Goal: Contribute content: Contribute content

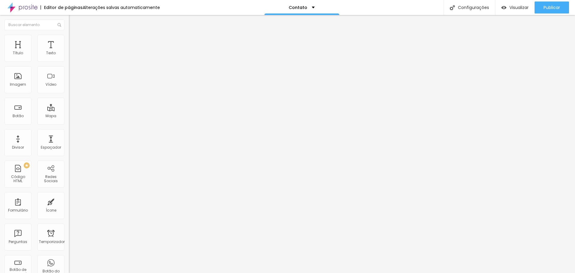
click at [69, 54] on span "Encaixotado" at bounding box center [80, 51] width 23 height 5
click at [69, 64] on font "Completo" at bounding box center [78, 61] width 18 height 5
click at [69, 58] on font "Encaixotado" at bounding box center [80, 55] width 23 height 5
click at [69, 64] on font "Completo" at bounding box center [78, 61] width 18 height 5
click at [69, 58] on font "Encaixotado" at bounding box center [80, 55] width 23 height 5
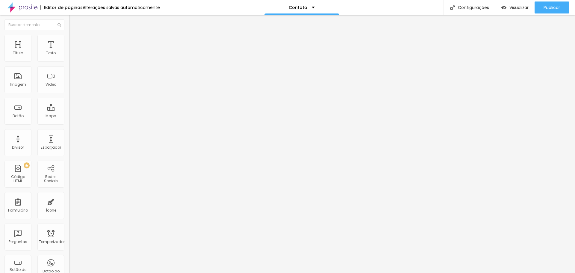
click at [74, 41] on font "Estilo" at bounding box center [78, 38] width 9 height 5
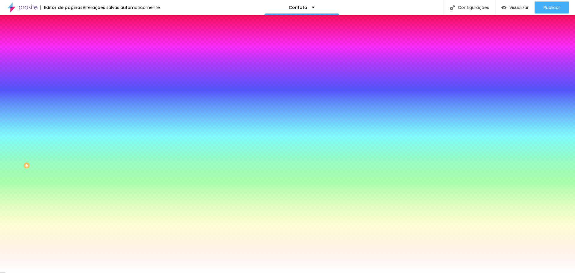
click at [74, 42] on font "Avançado" at bounding box center [84, 44] width 20 height 5
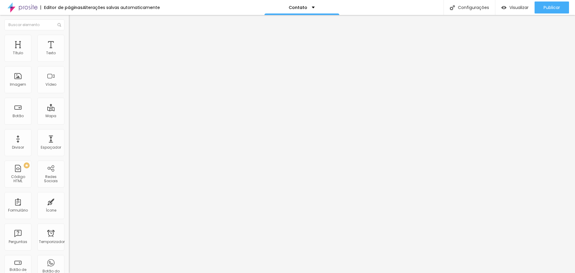
click at [69, 268] on img at bounding box center [71, 270] width 4 height 4
click at [48, 212] on font "Ícone" at bounding box center [51, 209] width 10 height 5
click at [76, 55] on font "Ícone de trocarte" at bounding box center [91, 52] width 31 height 5
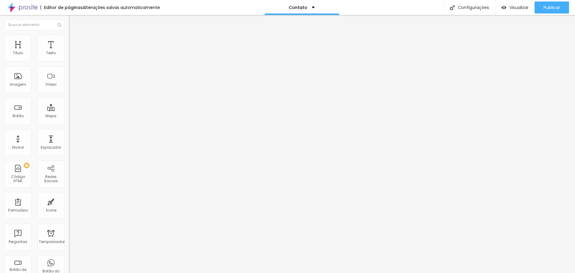
type input "e-mail"
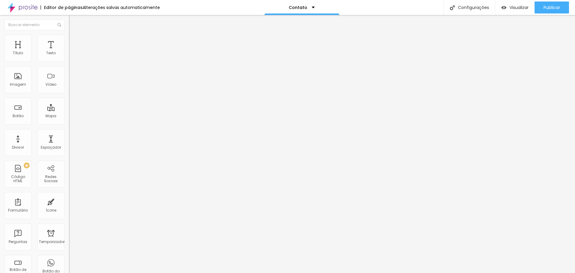
click at [69, 78] on img at bounding box center [71, 75] width 4 height 4
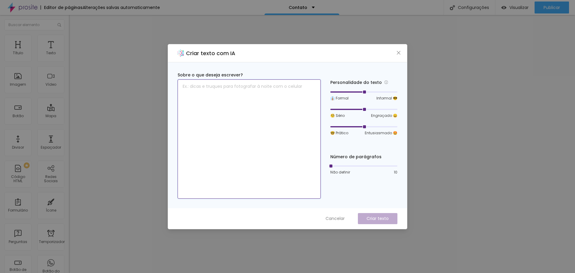
click at [238, 85] on textarea at bounding box center [248, 138] width 143 height 119
click at [306, 85] on textarea "Será um enorme alegria poder participar e testemunhar o momento tão" at bounding box center [248, 138] width 143 height 119
click at [233, 90] on textarea "Será um enorme alegria poder participar e testemunhar esse momento tão" at bounding box center [248, 138] width 143 height 119
click at [200, 86] on textarea "Será um enorme alegria poder participar e testemunhar esse momento tão especial" at bounding box center [248, 138] width 143 height 119
click at [236, 92] on textarea "Será uma enorme alegria poder participar e testemunhar esse momento tão especial" at bounding box center [248, 138] width 143 height 119
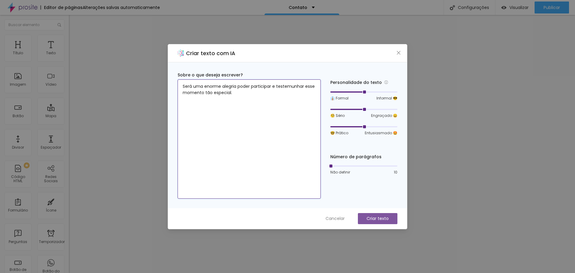
type textarea "Será uma enorme alegria poder participar e testemunhar esse momento tão especia…"
click at [382, 218] on font "Criar texto" at bounding box center [377, 218] width 22 height 6
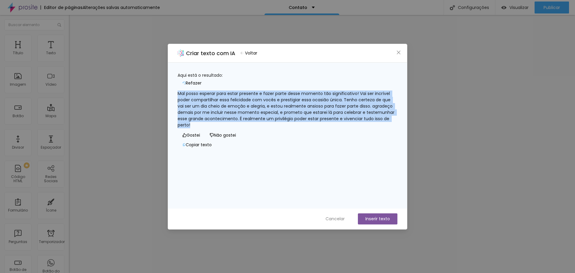
drag, startPoint x: 268, startPoint y: 122, endPoint x: 176, endPoint y: 90, distance: 97.4
click at [176, 90] on div "Aqui está o resultado: Refazer Mal posso esperar para estar presente e fazer pa…" at bounding box center [287, 136] width 239 height 146
copy font "Mal posso esperar para estar presente e fazer parte desse momento tão significa…"
click at [212, 148] on font "Copiar texto" at bounding box center [199, 145] width 26 height 6
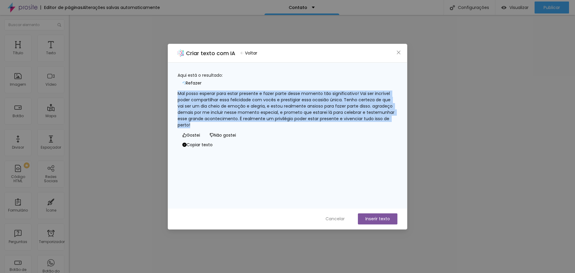
click at [213, 148] on font "Copiar texto" at bounding box center [199, 145] width 26 height 6
click at [186, 146] on icon "button" at bounding box center [183, 144] width 3 height 3
click at [186, 147] on icon "check-circle" at bounding box center [184, 144] width 4 height 4
click at [398, 51] on icon "fechar" at bounding box center [398, 52] width 5 height 5
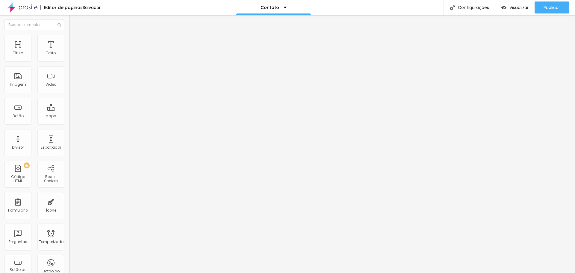
click at [69, 40] on li "Estilo" at bounding box center [103, 38] width 69 height 6
drag, startPoint x: 44, startPoint y: 66, endPoint x: 0, endPoint y: 71, distance: 44.2
click at [69, 71] on div "Endereço Alboom Brasil Alinhamento 15 Ampliação" at bounding box center [103, 107] width 69 height 120
click at [69, 94] on span "Original" at bounding box center [76, 91] width 14 height 5
click at [84, 97] on font "16:9" at bounding box center [87, 94] width 7 height 5
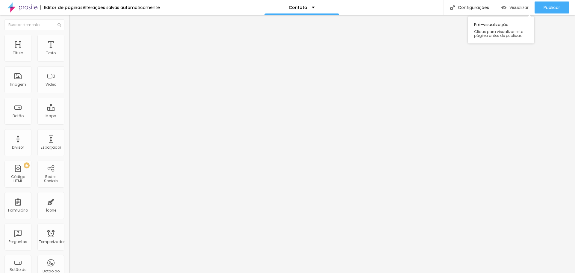
click at [507, 4] on div "Visualizar" at bounding box center [514, 7] width 27 height 12
click at [69, 40] on li "Estilo" at bounding box center [103, 38] width 69 height 6
type input "95"
type input "90"
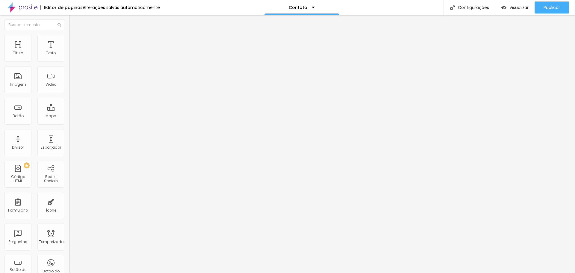
type input "90"
type input "85"
drag, startPoint x: 62, startPoint y: 64, endPoint x: 52, endPoint y: 63, distance: 9.9
type input "85"
click at [69, 61] on input "range" at bounding box center [88, 59] width 39 height 5
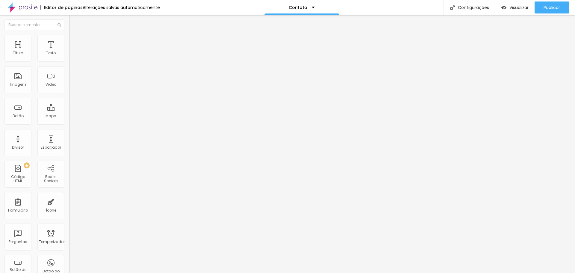
type input "90"
type input "95"
type input "100"
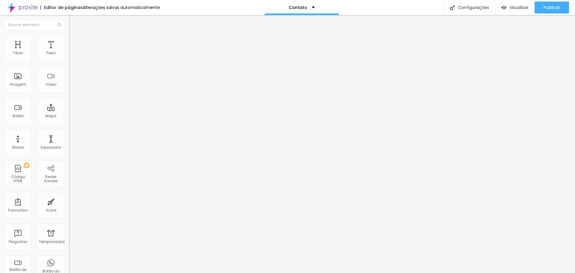
drag, startPoint x: 52, startPoint y: 63, endPoint x: 66, endPoint y: 64, distance: 14.4
type input "100"
click at [69, 61] on input "range" at bounding box center [88, 59] width 39 height 5
click at [74, 42] on font "Avançado" at bounding box center [84, 44] width 20 height 5
click at [69, 35] on li "Conteúdo" at bounding box center [103, 32] width 69 height 6
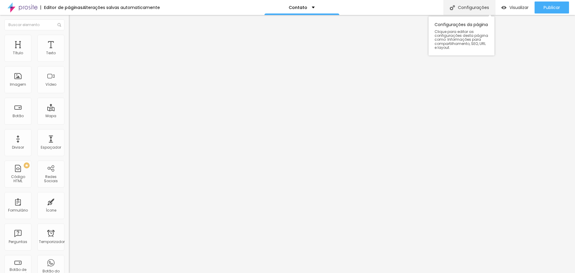
click at [478, 9] on font "Configurações" at bounding box center [473, 7] width 31 height 6
click at [72, 51] on font "Adicionar imagem" at bounding box center [89, 48] width 35 height 5
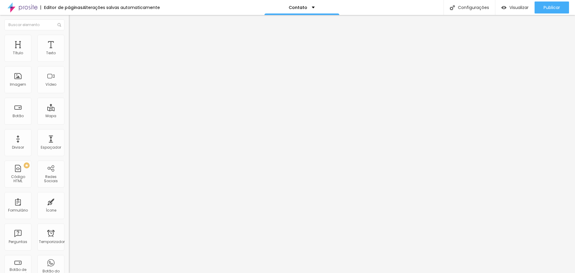
click at [72, 51] on font "Adicionar imagem" at bounding box center [89, 48] width 35 height 5
click at [515, 7] on font "Visualizar" at bounding box center [518, 7] width 19 height 6
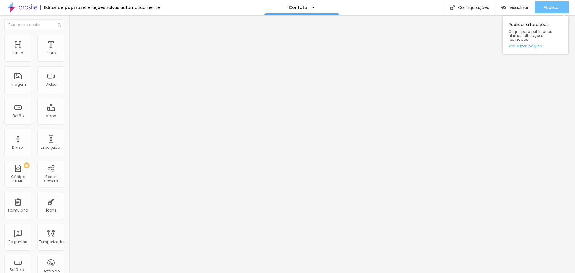
click at [556, 7] on font "Publicar" at bounding box center [551, 7] width 16 height 6
click at [535, 43] on font "Visualizar página" at bounding box center [525, 46] width 34 height 6
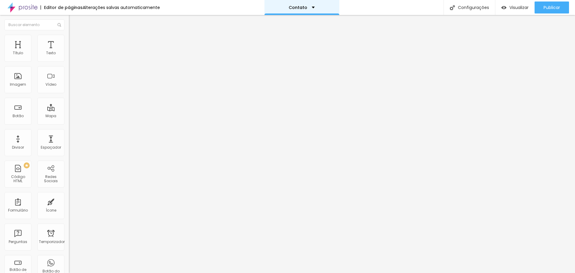
click at [309, 5] on div "Contato" at bounding box center [301, 7] width 75 height 15
click at [272, 26] on link "Sobre" at bounding box center [265, 23] width 13 height 6
click at [69, 94] on span "Original" at bounding box center [76, 91] width 14 height 5
click at [69, 104] on span "Quadrado" at bounding box center [78, 101] width 19 height 5
click at [69, 101] on span "Padrão" at bounding box center [75, 98] width 13 height 5
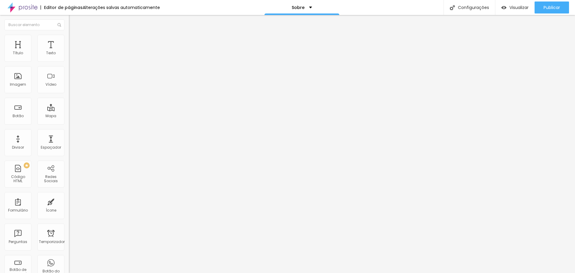
click at [69, 97] on span "Cinema" at bounding box center [76, 94] width 15 height 5
click at [69, 110] on span "Original" at bounding box center [76, 107] width 14 height 5
click at [69, 41] on li "Avançado" at bounding box center [103, 44] width 69 height 6
click at [74, 40] on font "Estilo" at bounding box center [78, 38] width 9 height 5
click at [74, 35] on font "Conteúdo" at bounding box center [83, 32] width 19 height 5
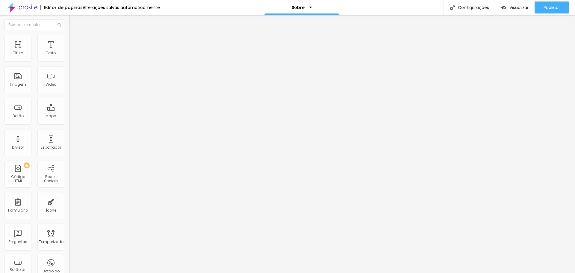
click at [72, 51] on font "Trocar imagem" at bounding box center [86, 48] width 29 height 5
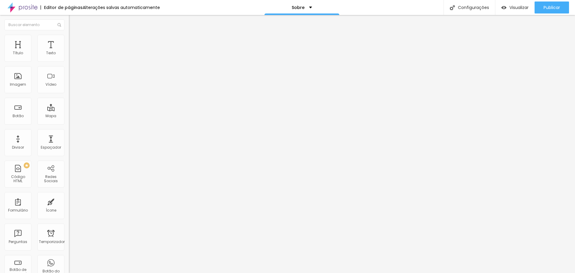
click at [69, 125] on img at bounding box center [71, 127] width 4 height 4
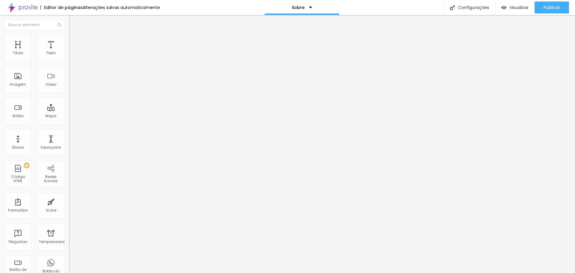
click at [71, 229] on font "+ Adicionar Ícone" at bounding box center [87, 231] width 33 height 5
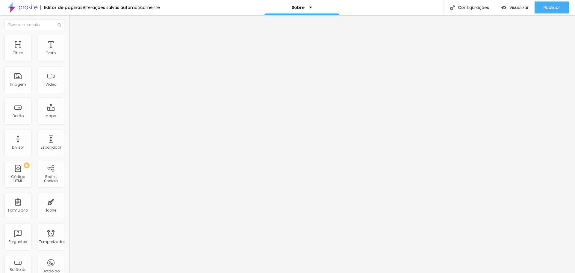
click at [69, 120] on font "Instagram" at bounding box center [79, 122] width 20 height 5
click at [69, 128] on div "Facebook" at bounding box center [103, 164] width 69 height 72
click at [72, 131] on div "Facebook" at bounding box center [103, 164] width 62 height 66
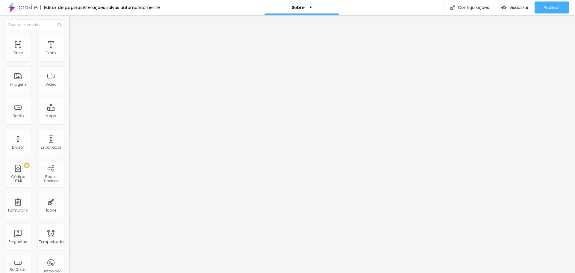
click at [72, 193] on font "Facebook" at bounding box center [81, 195] width 18 height 5
click at [69, 204] on input "https://" at bounding box center [105, 207] width 72 height 6
click at [69, 124] on span "Rede social" at bounding box center [80, 126] width 22 height 5
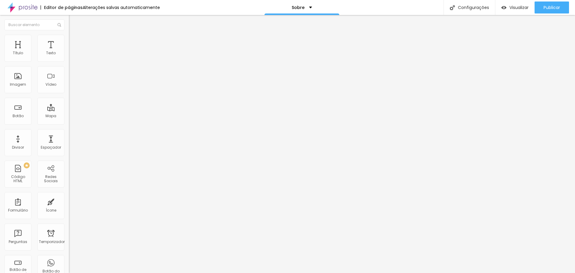
click at [69, 120] on font "Instagram" at bounding box center [79, 122] width 20 height 5
click at [71, 229] on font "+ Adicionar Ícone" at bounding box center [87, 231] width 33 height 5
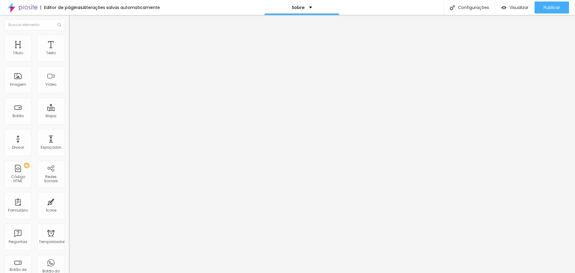
click at [69, 160] on div "Editar nulo Conteúdo Estilo Avançado Instagram Rede social Facebook Endereço UR…" at bounding box center [103, 144] width 69 height 258
click at [69, 58] on div "Instagram" at bounding box center [103, 88] width 69 height 83
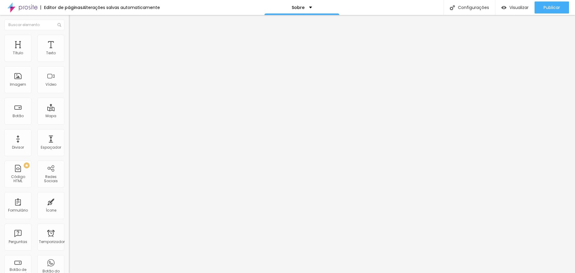
click at [69, 161] on div "Editar nulo Conteúdo Estilo Avançado Instagram Rede social Facebook Endereço UR…" at bounding box center [103, 144] width 69 height 258
click at [69, 121] on div "Instagram" at bounding box center [103, 123] width 69 height 4
click at [69, 204] on input "https://" at bounding box center [105, 207] width 72 height 6
type input "h"
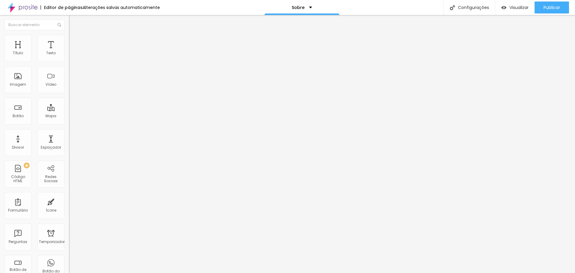
paste input "[URL][DOMAIN_NAME]"
type input "[URL][DOMAIN_NAME]"
click at [69, 200] on label "Endereço URL" at bounding box center [103, 202] width 69 height 4
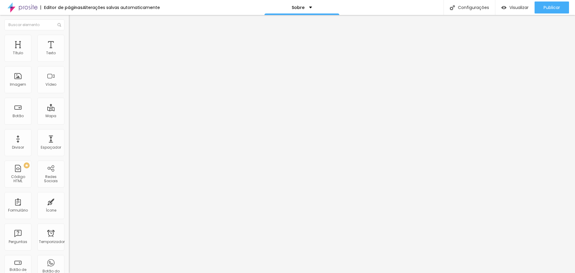
click at [69, 41] on li "Estilo" at bounding box center [103, 38] width 69 height 6
click at [74, 35] on font "Conteúdo" at bounding box center [83, 32] width 19 height 5
click at [69, 120] on font "Instagram" at bounding box center [79, 122] width 20 height 5
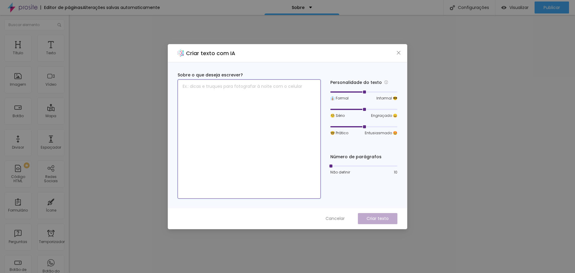
click at [239, 88] on textarea at bounding box center [248, 138] width 143 height 119
paste textarea "Eu sou a [PERSON_NAME], tenho 39 anos, casada com o [PERSON_NAME], mãe da [PERS…"
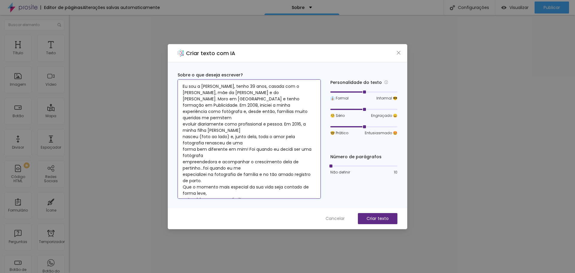
click at [183, 98] on textarea "Eu sou a [PERSON_NAME], tenho 39 anos, casada com o [PERSON_NAME], mãe da [PERS…" at bounding box center [248, 138] width 143 height 119
click at [183, 106] on textarea "Eu sou a [PERSON_NAME], tenho 39 anos, casada com o [PERSON_NAME], mãe da [PERS…" at bounding box center [248, 138] width 143 height 119
click at [231, 112] on textarea "Eu sou a [PERSON_NAME], tenho 39 anos, casada com o [PERSON_NAME], mãe da [PERS…" at bounding box center [248, 138] width 143 height 119
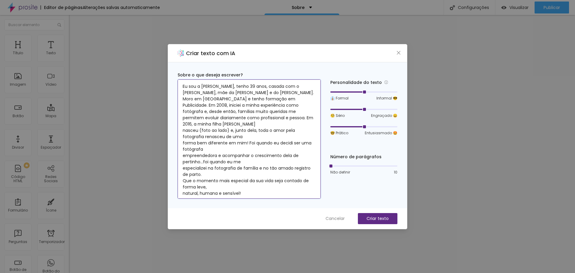
click at [295, 115] on textarea "Eu sou a [PERSON_NAME], tenho 39 anos, casada com o [PERSON_NAME], mãe da [PERS…" at bounding box center [248, 138] width 143 height 119
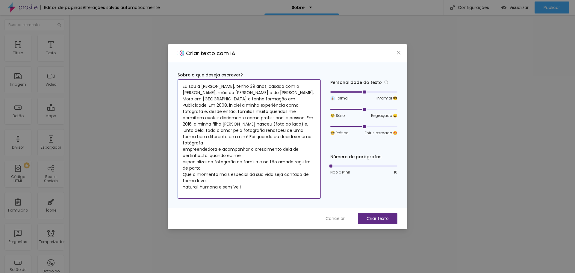
click at [255, 131] on textarea "Eu sou a [PERSON_NAME], tenho 39 anos, casada com o [PERSON_NAME], mãe da [PERS…" at bounding box center [248, 138] width 143 height 119
click at [245, 143] on textarea "Eu sou a [PERSON_NAME], tenho 39 anos, casada com o [PERSON_NAME], mãe da [PERS…" at bounding box center [248, 138] width 143 height 119
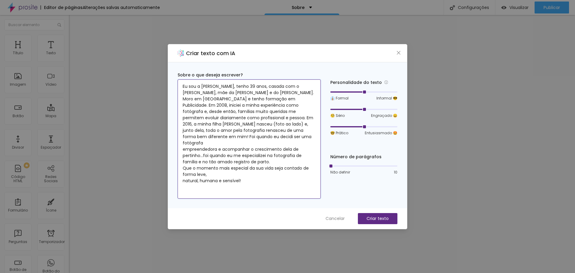
click at [279, 149] on textarea "Eu sou a [PERSON_NAME], tenho 39 anos, casada com o [PERSON_NAME], mãe da [PERS…" at bounding box center [248, 138] width 143 height 119
click at [182, 156] on textarea "Eu sou a [PERSON_NAME], tenho 39 anos, casada com o [PERSON_NAME], mãe da [PERS…" at bounding box center [248, 138] width 143 height 119
type textarea "Eu sou a [PERSON_NAME], tenho 39 anos, casada com o [PERSON_NAME], mãe da [PERS…"
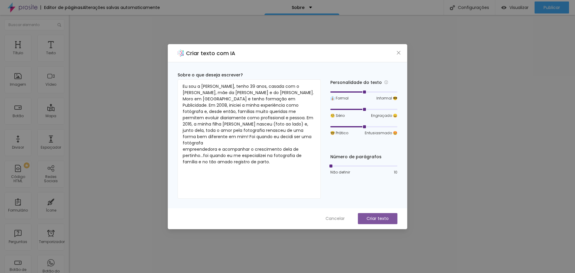
click at [386, 219] on font "Criar texto" at bounding box center [377, 218] width 22 height 6
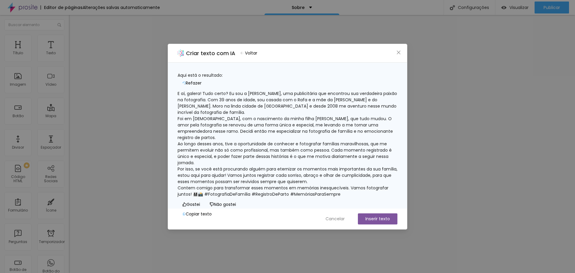
click at [322, 102] on font "E aí, galera! Tudo certo? Eu sou a [PERSON_NAME], uma publicitária que encontro…" at bounding box center [287, 102] width 221 height 25
click at [321, 102] on font "E aí, galera! Tudo certo? Eu sou a [PERSON_NAME], uma publicitária que encontro…" at bounding box center [287, 102] width 221 height 25
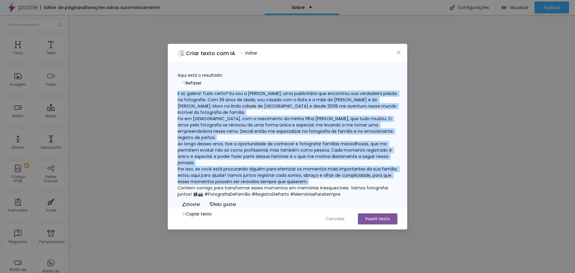
scroll to position [50, 0]
drag, startPoint x: 185, startPoint y: 89, endPoint x: 373, endPoint y: 164, distance: 202.0
click at [373, 164] on div "E aí, galera! Tudo certo? Eu sou a [PERSON_NAME], uma publicitária que encontro…" at bounding box center [287, 143] width 220 height 107
copy div "L ip, dolors! Amet conse? Ad eli s Doeius Tempor, inc utlaboreetdo mag aliquaen…"
click at [398, 51] on icon "fechar" at bounding box center [398, 52] width 5 height 5
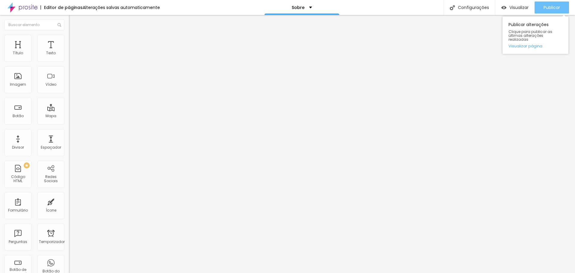
click at [541, 6] on button "Publicar" at bounding box center [551, 7] width 34 height 12
click at [532, 43] on font "Visualizar página" at bounding box center [525, 46] width 34 height 6
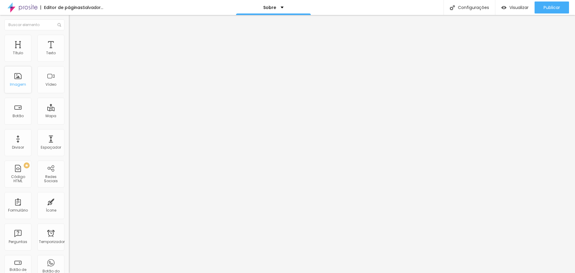
click at [26, 83] on div "Imagem" at bounding box center [17, 79] width 27 height 27
click at [19, 82] on font "Imagem" at bounding box center [18, 84] width 16 height 5
click at [308, 5] on div "Sobre" at bounding box center [302, 7] width 20 height 4
click at [72, 7] on font "Editor de páginas" at bounding box center [63, 7] width 39 height 6
click at [117, 7] on font "Alterações salvas automaticamente" at bounding box center [121, 7] width 77 height 6
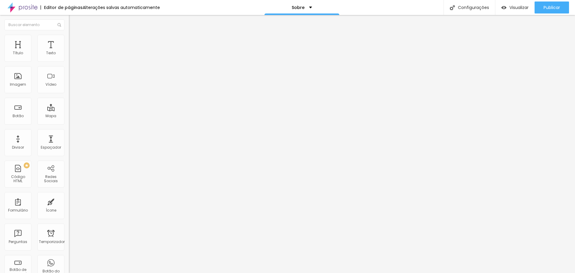
click at [57, 8] on font "Editor de páginas" at bounding box center [63, 7] width 39 height 6
click at [557, 8] on font "Publicar" at bounding box center [551, 7] width 16 height 6
click at [26, 58] on div "Título" at bounding box center [17, 48] width 27 height 27
click at [24, 56] on div "Título" at bounding box center [17, 48] width 27 height 27
